Goal: Task Accomplishment & Management: Use online tool/utility

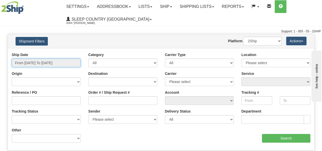
click at [41, 62] on input "From 08/21/2025 To 08/22/2025" at bounding box center [46, 63] width 69 height 9
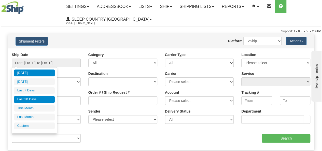
click at [37, 96] on li "Last 30 Days" at bounding box center [34, 99] width 41 height 7
type input "From 07/24/2025 To 08/22/2025"
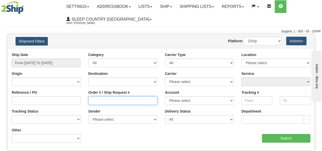
click at [105, 99] on input "Order # / Ship Request #" at bounding box center [122, 100] width 69 height 9
type input "1052136"
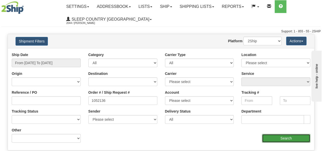
click at [283, 139] on input "Search" at bounding box center [286, 138] width 49 height 9
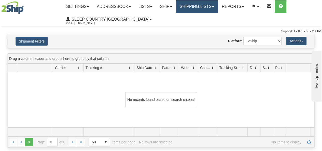
click at [204, 7] on link "Shipping lists" at bounding box center [197, 6] width 42 height 13
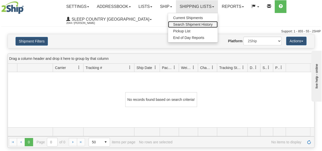
click at [204, 23] on span "Search Shipment History" at bounding box center [192, 24] width 39 height 4
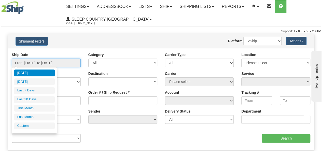
click at [45, 63] on input "From [DATE] To [DATE]" at bounding box center [46, 63] width 69 height 9
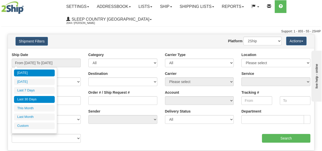
click at [43, 98] on li "Last 30 Days" at bounding box center [34, 99] width 41 height 7
type input "From [DATE] To [DATE]"
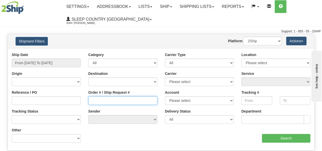
click at [104, 101] on input "Order # / Ship Request #" at bounding box center [122, 100] width 69 height 9
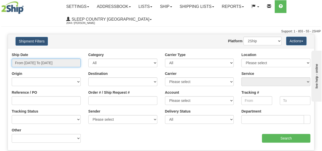
click at [49, 61] on input "From [DATE] To [DATE]" at bounding box center [46, 63] width 69 height 9
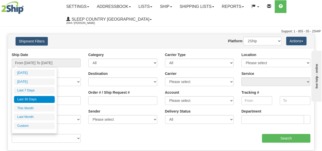
click at [39, 96] on li "Last 30 Days" at bounding box center [34, 99] width 41 height 7
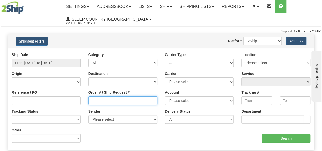
click at [103, 100] on input "Order # / Ship Request #" at bounding box center [122, 100] width 69 height 9
paste input "9000H977036"
type input "9000H977036"
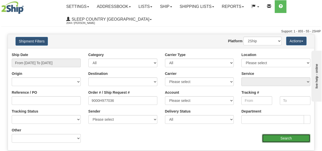
click at [284, 136] on input "Search" at bounding box center [286, 138] width 49 height 9
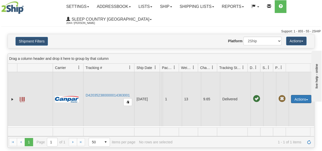
click at [293, 99] on button "Actions" at bounding box center [301, 99] width 20 height 8
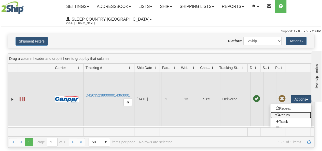
click at [282, 114] on link "Return" at bounding box center [290, 115] width 41 height 7
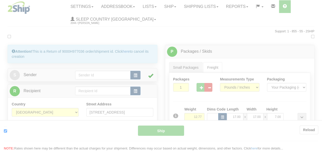
type input "1"
type input "08:53"
type input "16:00"
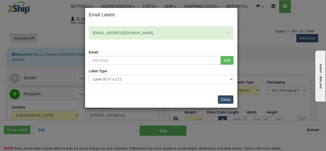
click at [225, 101] on button "Close" at bounding box center [226, 99] width 16 height 9
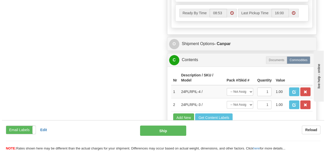
scroll to position [306, 0]
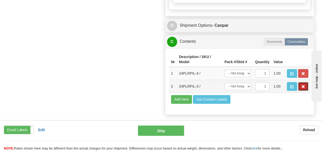
click at [302, 88] on span "button" at bounding box center [303, 86] width 4 height 3
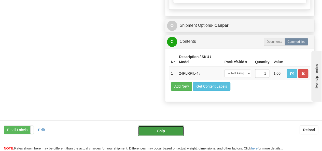
click at [159, 131] on button "Ship" at bounding box center [161, 131] width 46 height 10
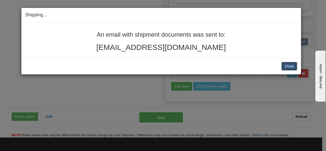
click at [290, 63] on button "Close" at bounding box center [289, 66] width 16 height 9
